Goal: Contribute content

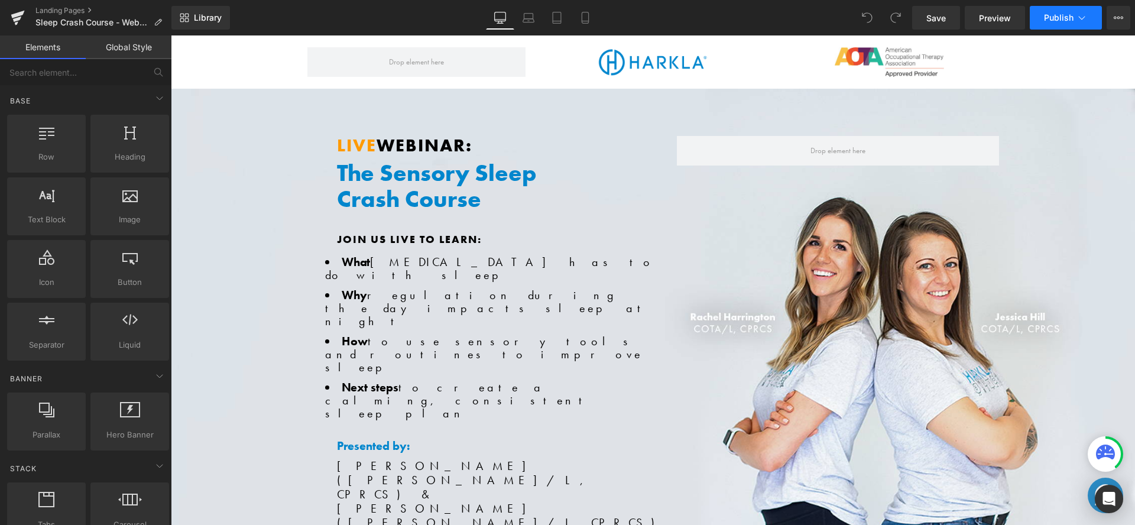
click at [1063, 15] on span "Publish" at bounding box center [1059, 17] width 30 height 9
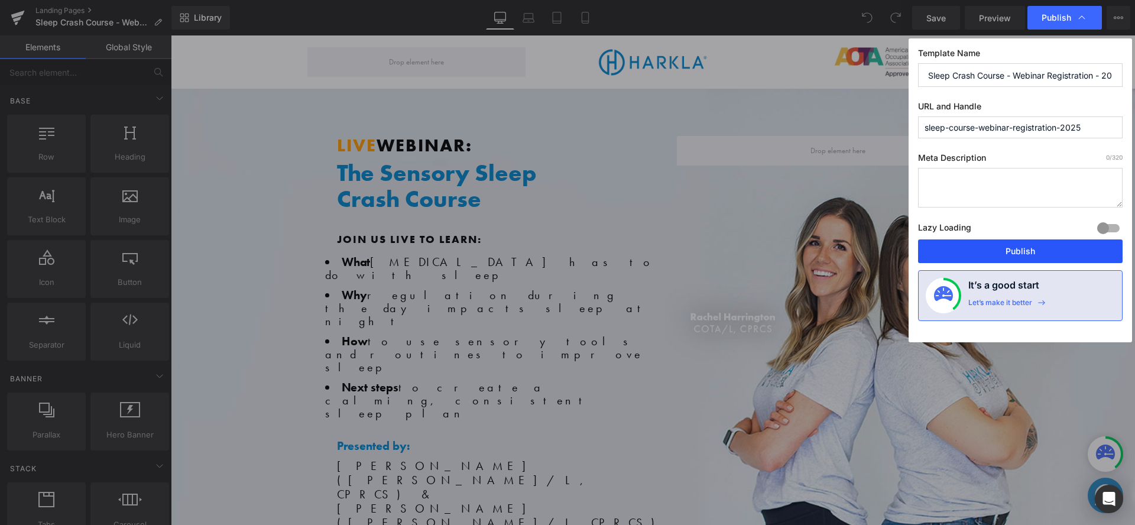
click at [995, 245] on button "Publish" at bounding box center [1020, 251] width 205 height 24
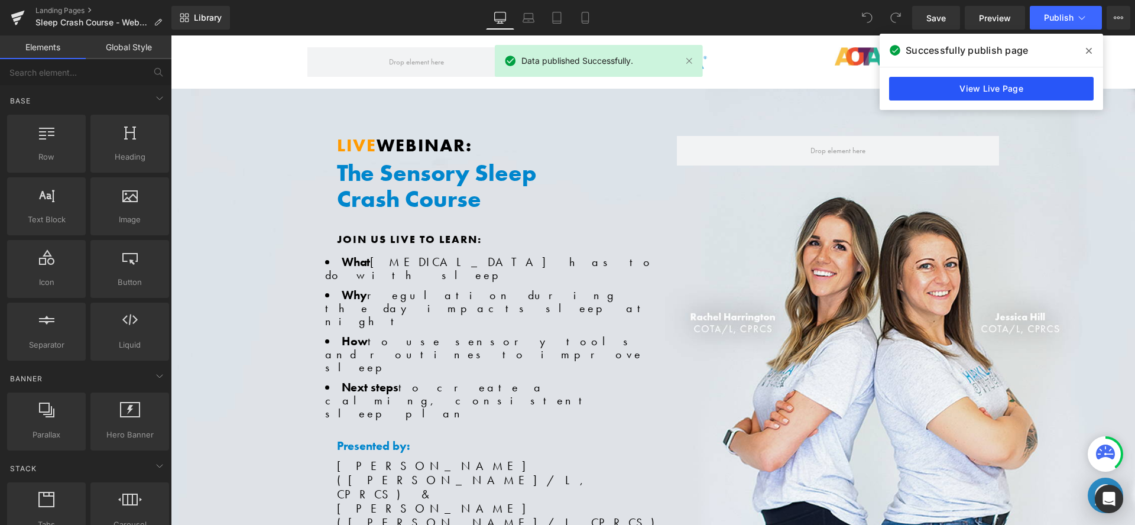
click at [934, 79] on link "View Live Page" at bounding box center [991, 89] width 205 height 24
